Goal: Task Accomplishment & Management: Use online tool/utility

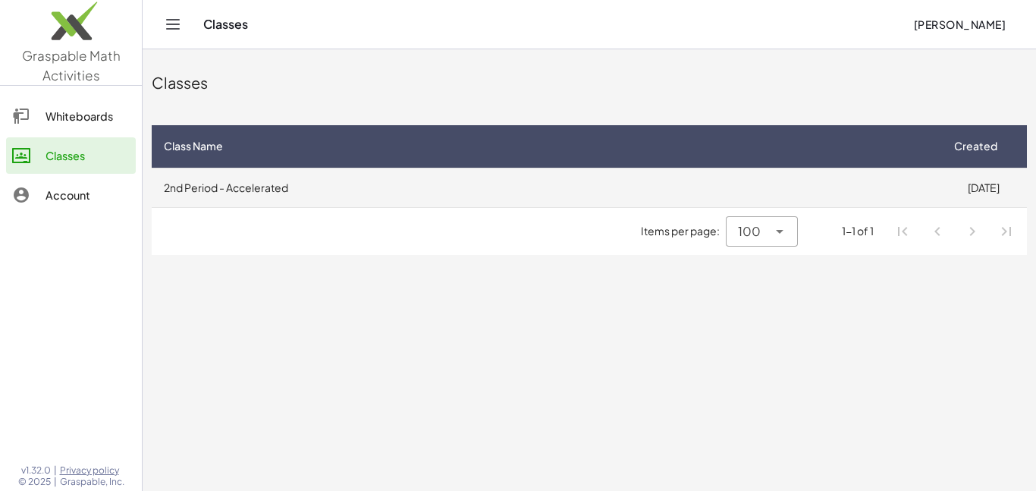
click at [456, 199] on td "2nd Period - Accelerated" at bounding box center [546, 187] width 788 height 39
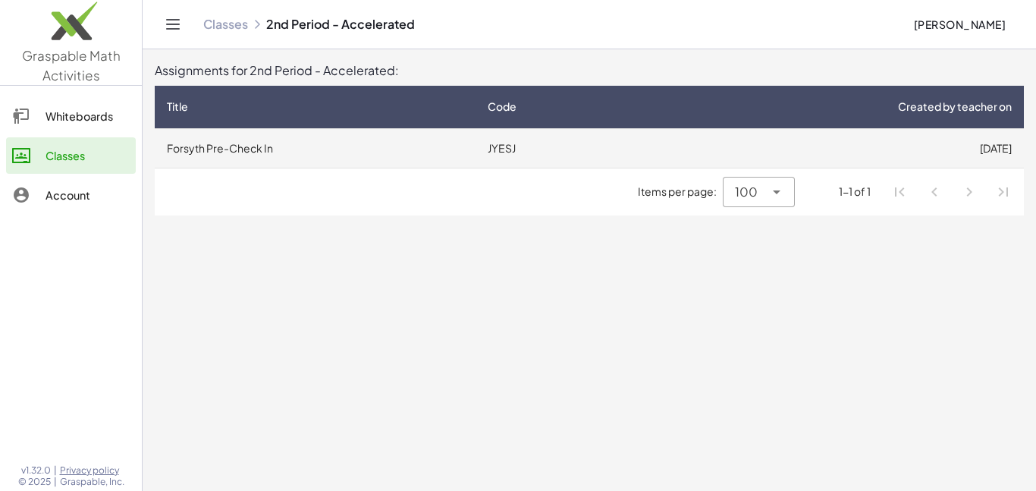
click at [466, 156] on td "Forsyth Pre-Check In" at bounding box center [315, 147] width 321 height 39
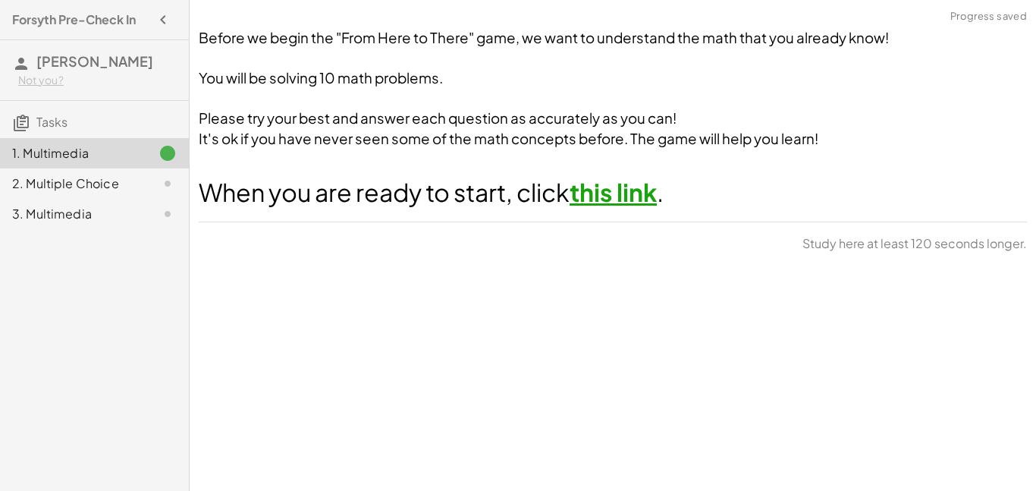
click at [623, 217] on div "Before we begin the "From Here to There" game, we want to understand the math t…" at bounding box center [613, 140] width 846 height 243
click at [615, 200] on link "this link" at bounding box center [613, 192] width 87 height 30
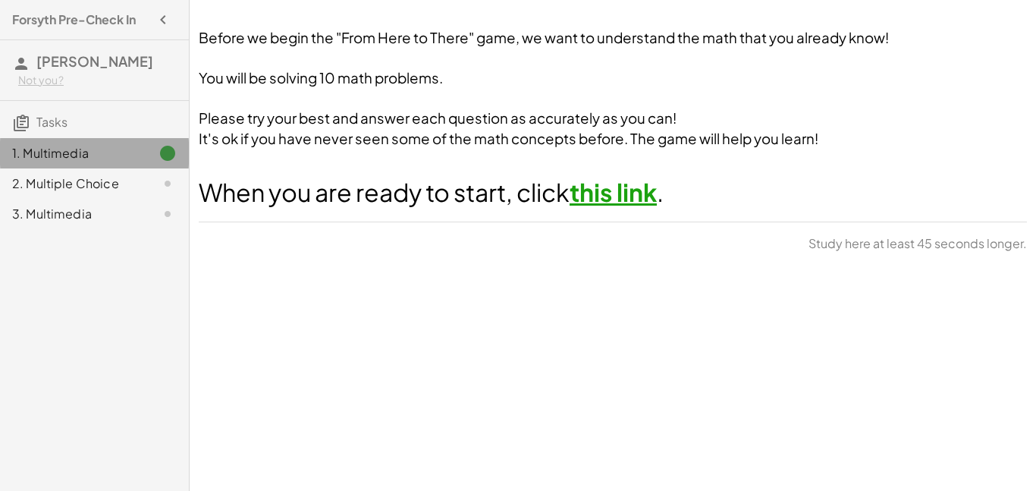
click at [147, 148] on div at bounding box center [155, 153] width 42 height 18
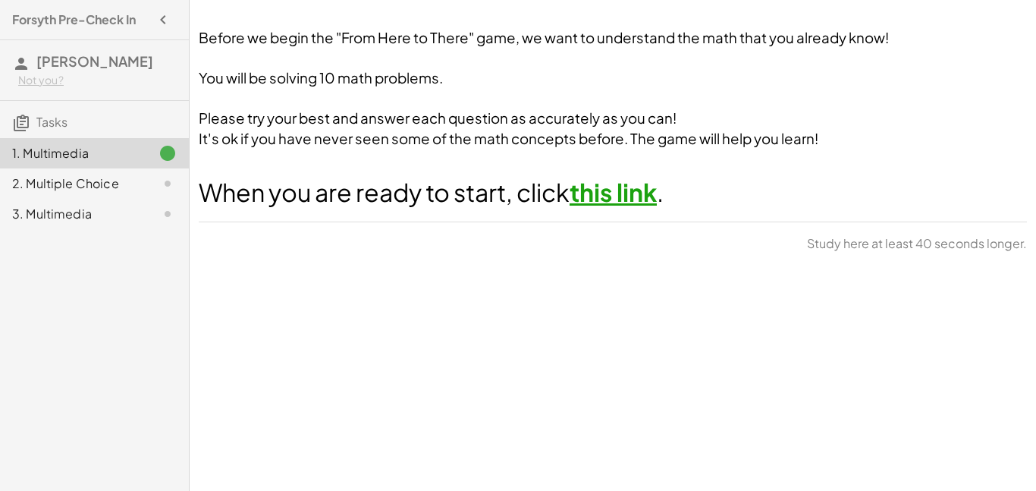
click at [593, 198] on link "this link" at bounding box center [613, 192] width 87 height 30
click at [55, 114] on span "Tasks" at bounding box center [51, 122] width 31 height 16
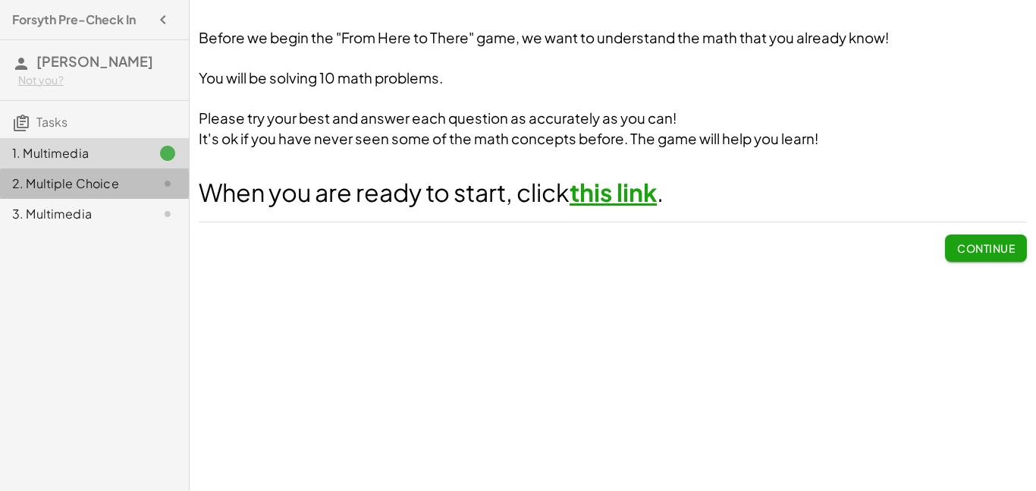
click at [104, 177] on div "2. Multiple Choice" at bounding box center [73, 183] width 122 height 18
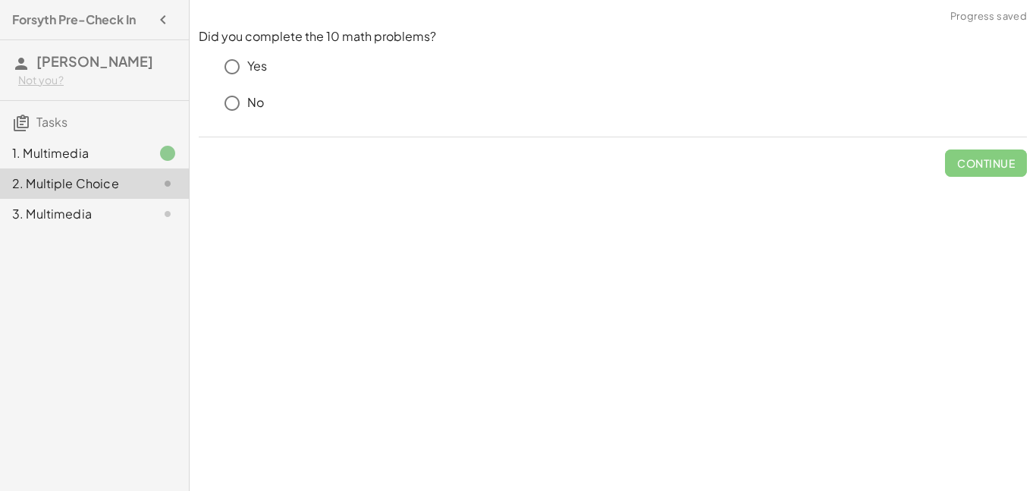
click at [100, 163] on div "1. Multimedia" at bounding box center [94, 153] width 189 height 30
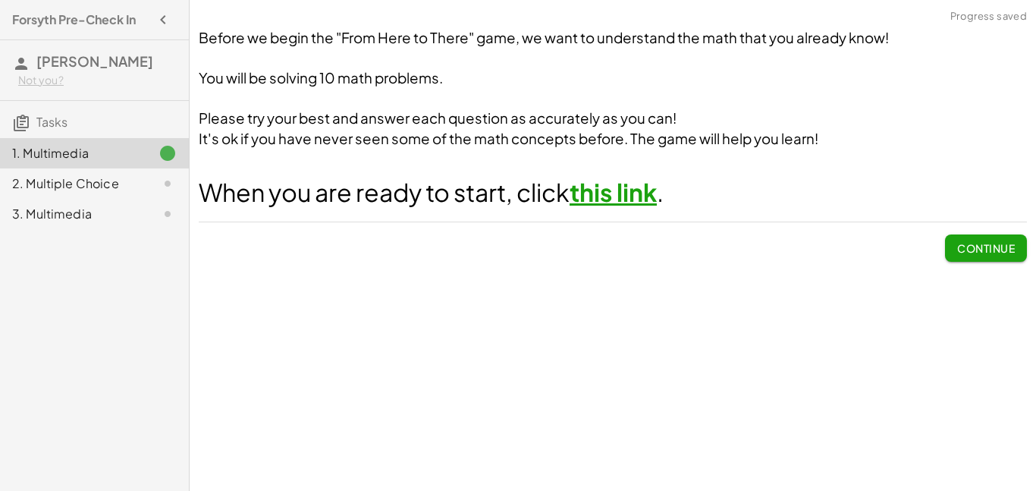
click at [87, 189] on div "2. Multiple Choice" at bounding box center [73, 183] width 122 height 18
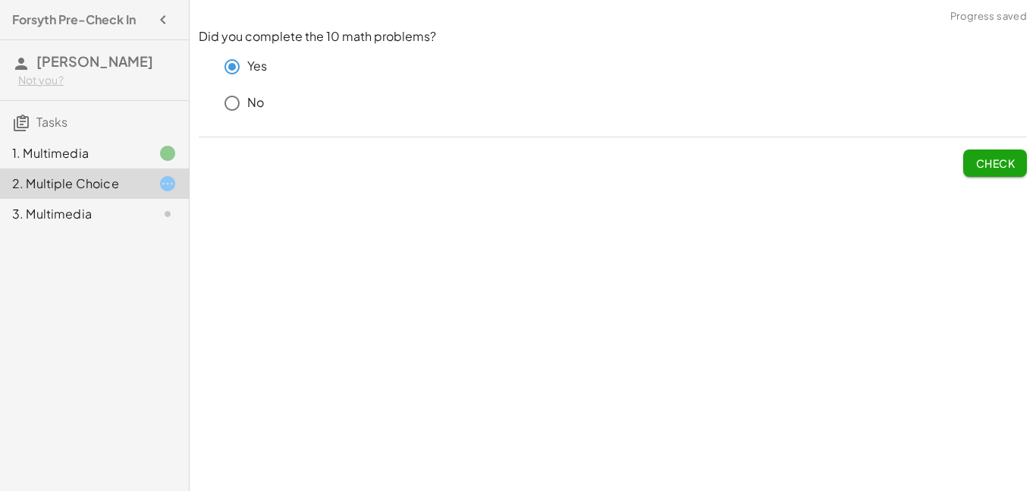
click at [212, 265] on div "Before we begin the "From Here to There" game, we want to understand the math t…" at bounding box center [613, 245] width 846 height 491
click at [125, 220] on div "3. Multimedia" at bounding box center [73, 214] width 122 height 18
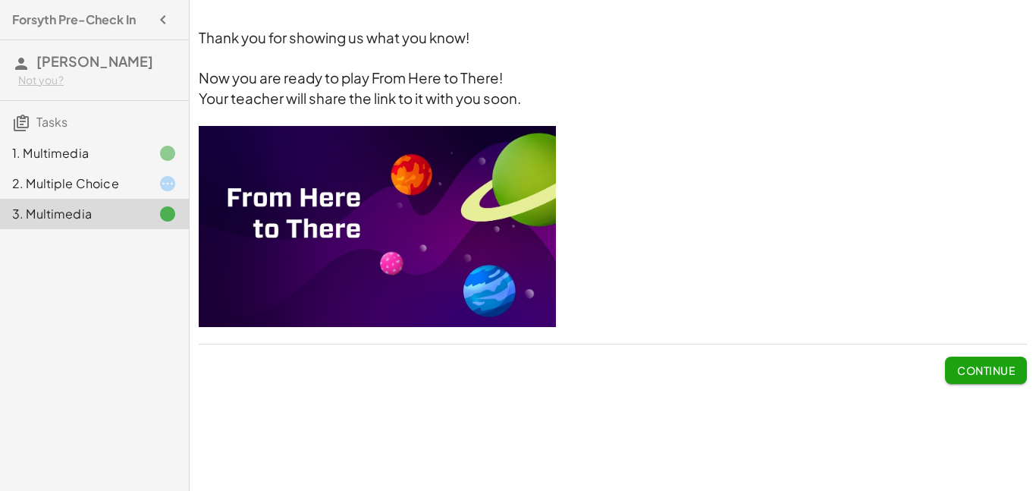
click at [303, 221] on img at bounding box center [377, 226] width 357 height 201
click at [351, 156] on img at bounding box center [377, 226] width 357 height 201
click at [103, 178] on div "2. Multiple Choice" at bounding box center [73, 183] width 122 height 18
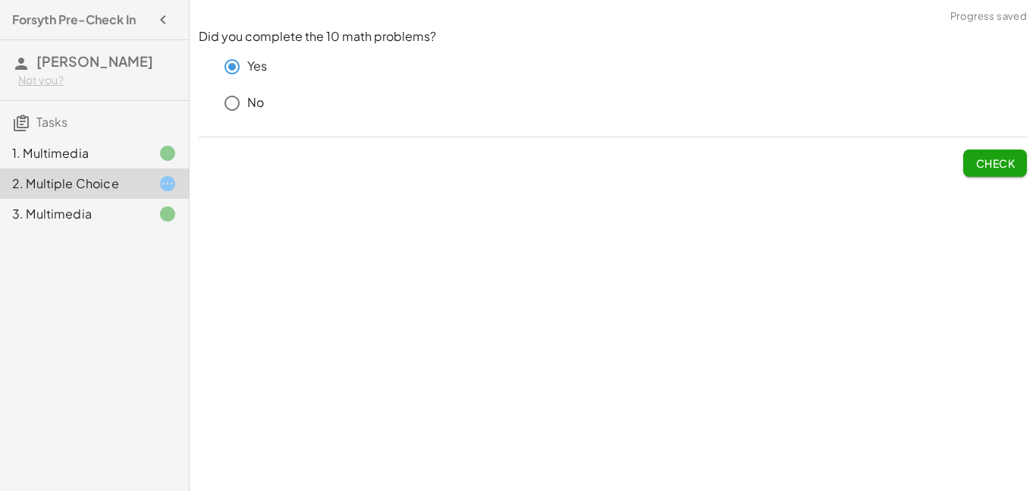
click at [997, 173] on button "Check" at bounding box center [995, 162] width 64 height 27
